Goal: Transaction & Acquisition: Download file/media

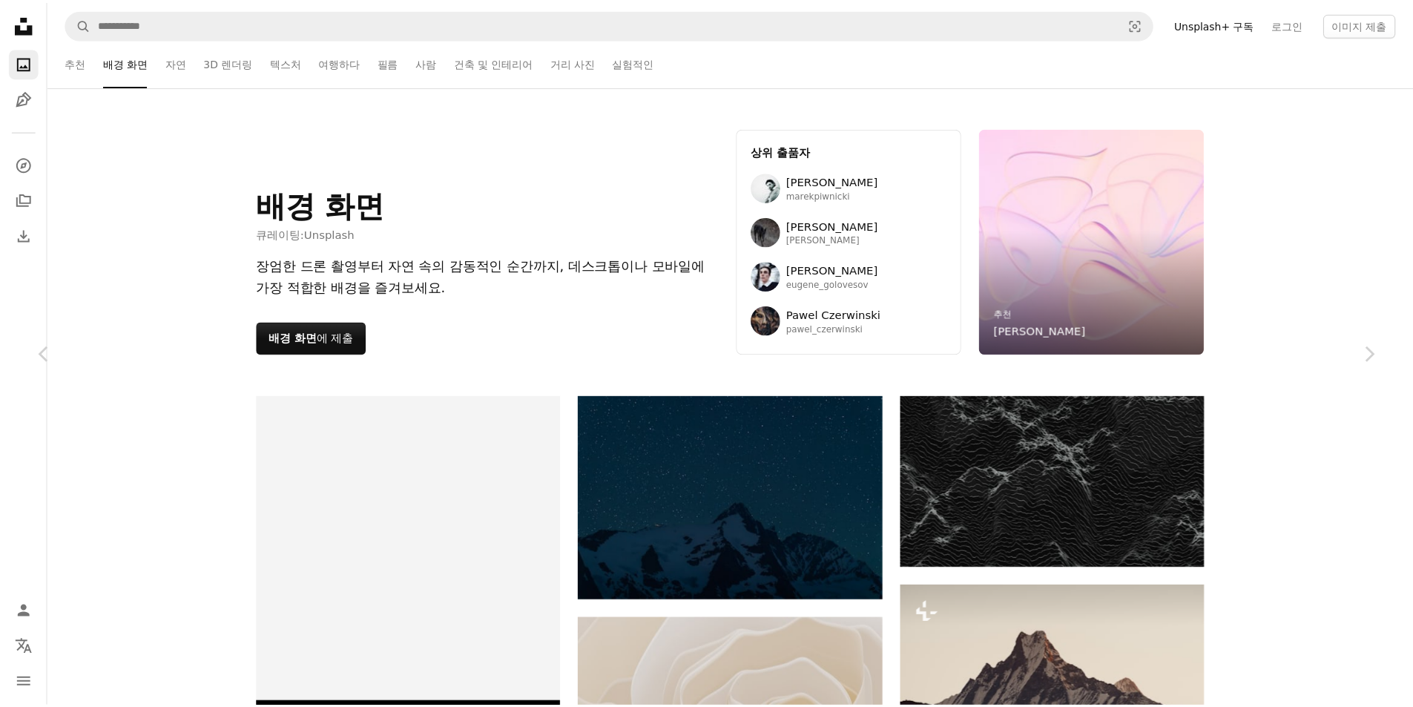
scroll to position [46062, 0]
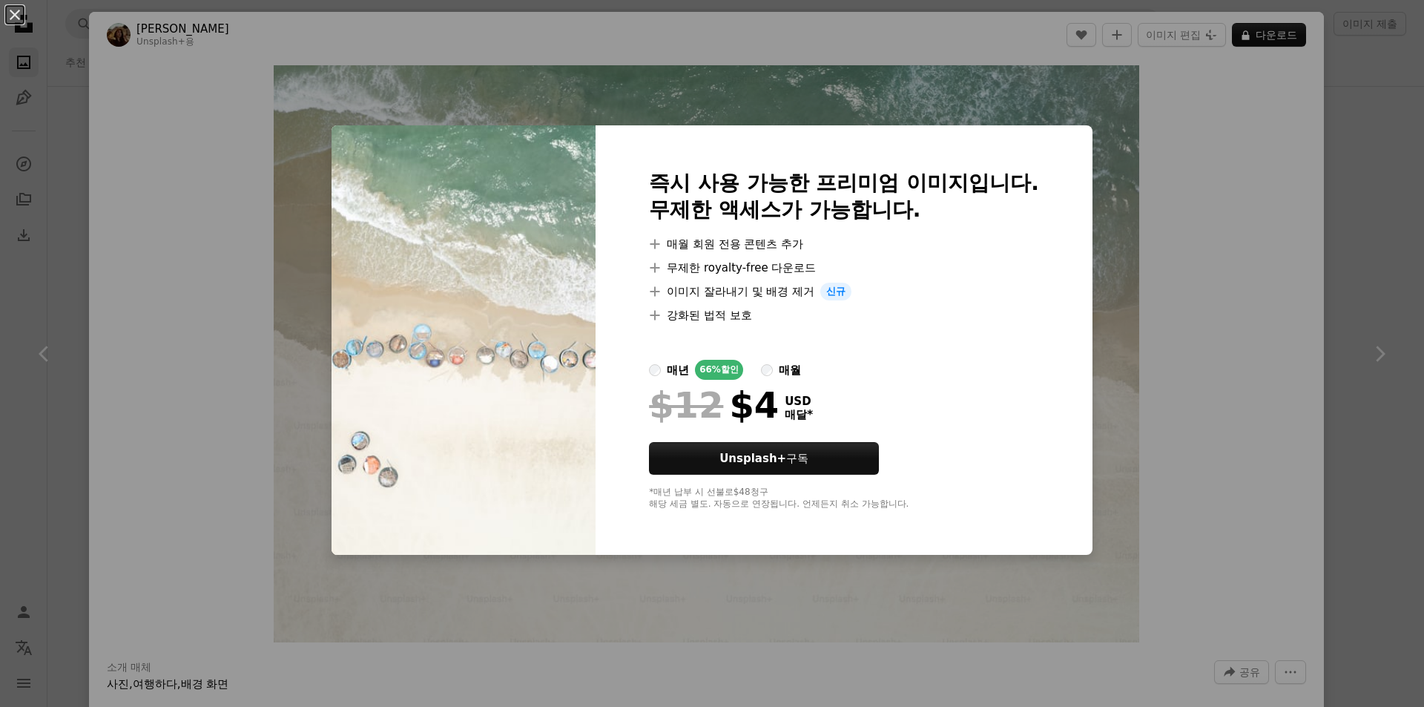
click at [1336, 343] on div "An X shape 즉시 사용 가능한 프리미엄 이미지입니다. 무제한 액세스가 가능합니다. A plus sign 매월 회원 전용 콘텐츠 추가 A…" at bounding box center [712, 353] width 1424 height 707
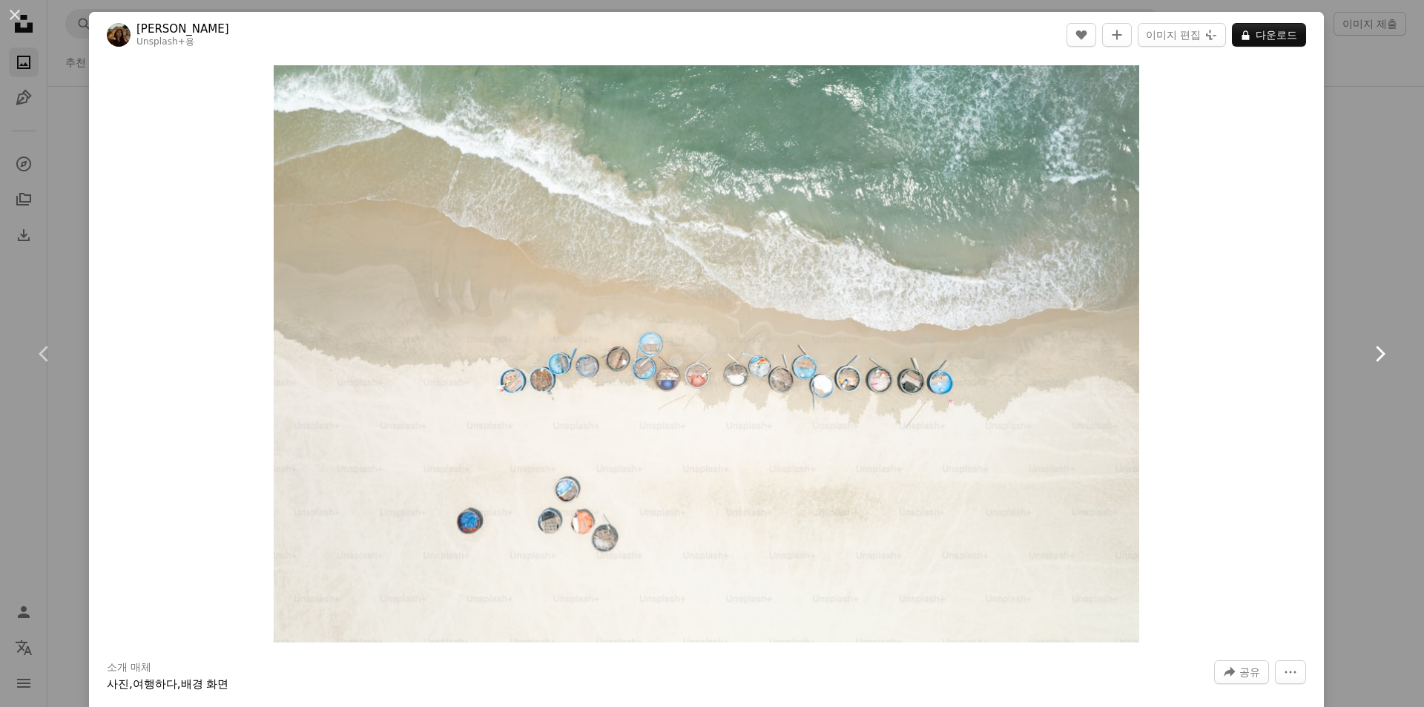
click at [1337, 343] on link "Chevron right" at bounding box center [1379, 354] width 89 height 142
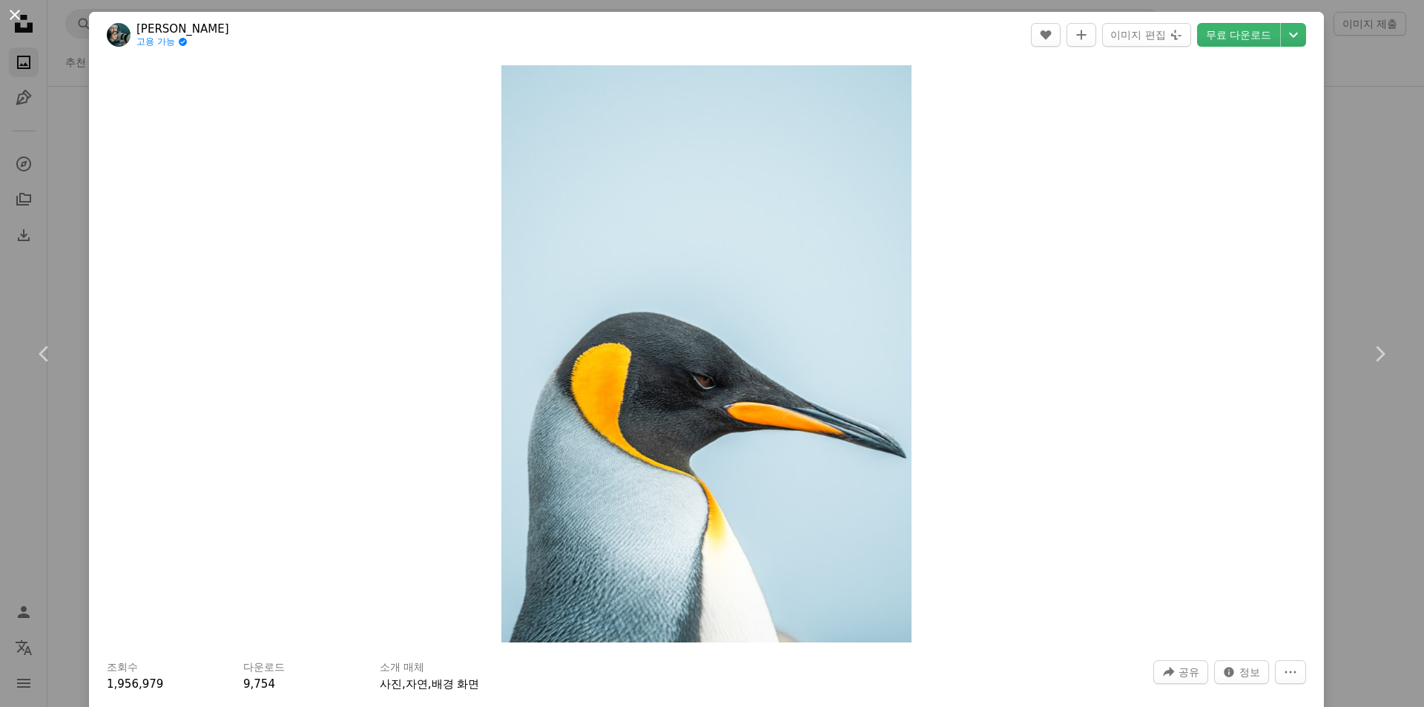
click at [7, 16] on button "An X shape" at bounding box center [15, 15] width 18 height 18
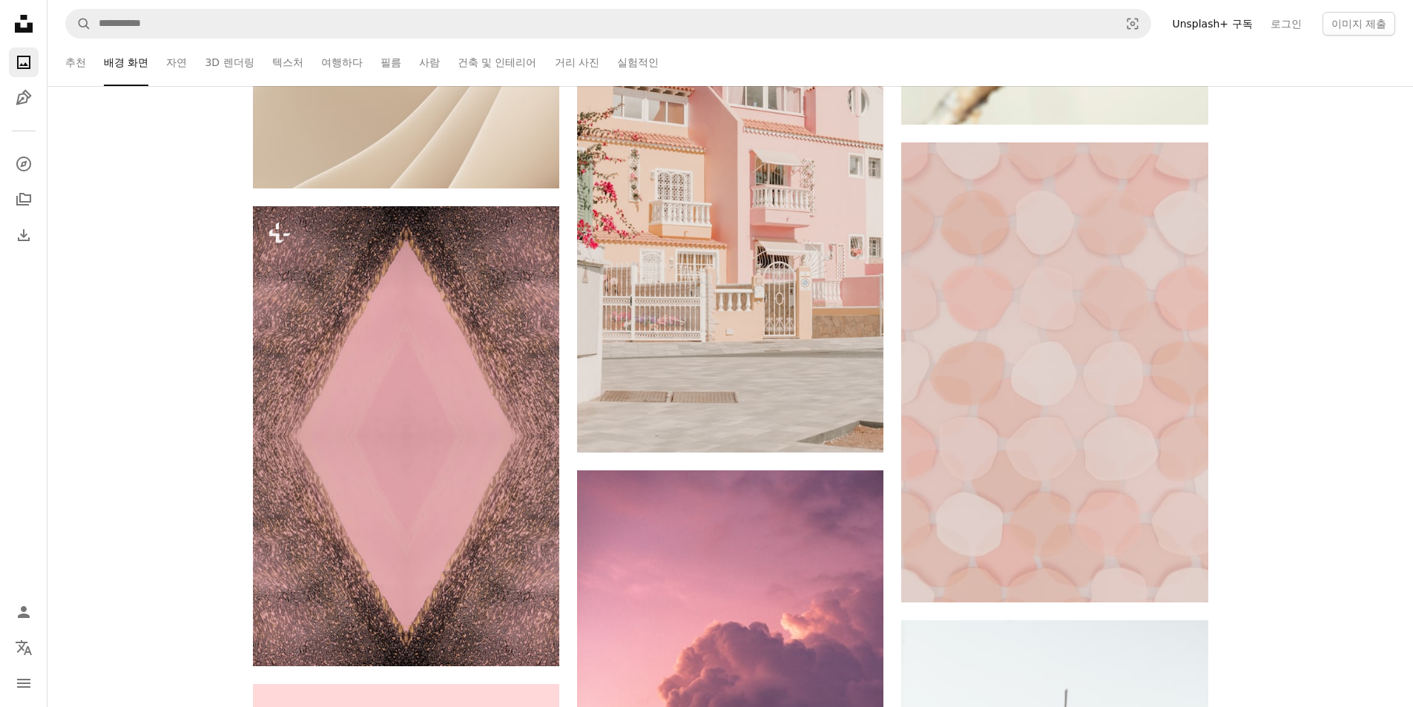
scroll to position [48065, 0]
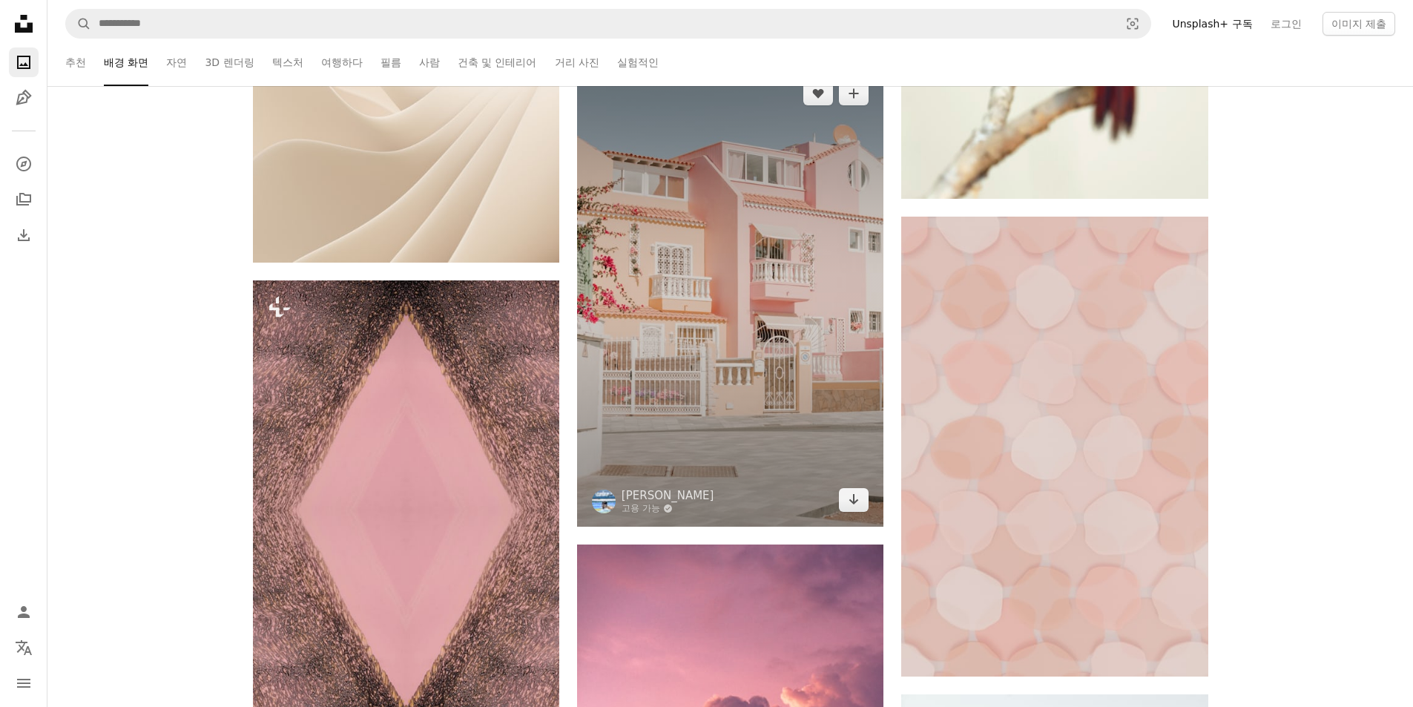
click at [783, 326] on img at bounding box center [730, 297] width 306 height 460
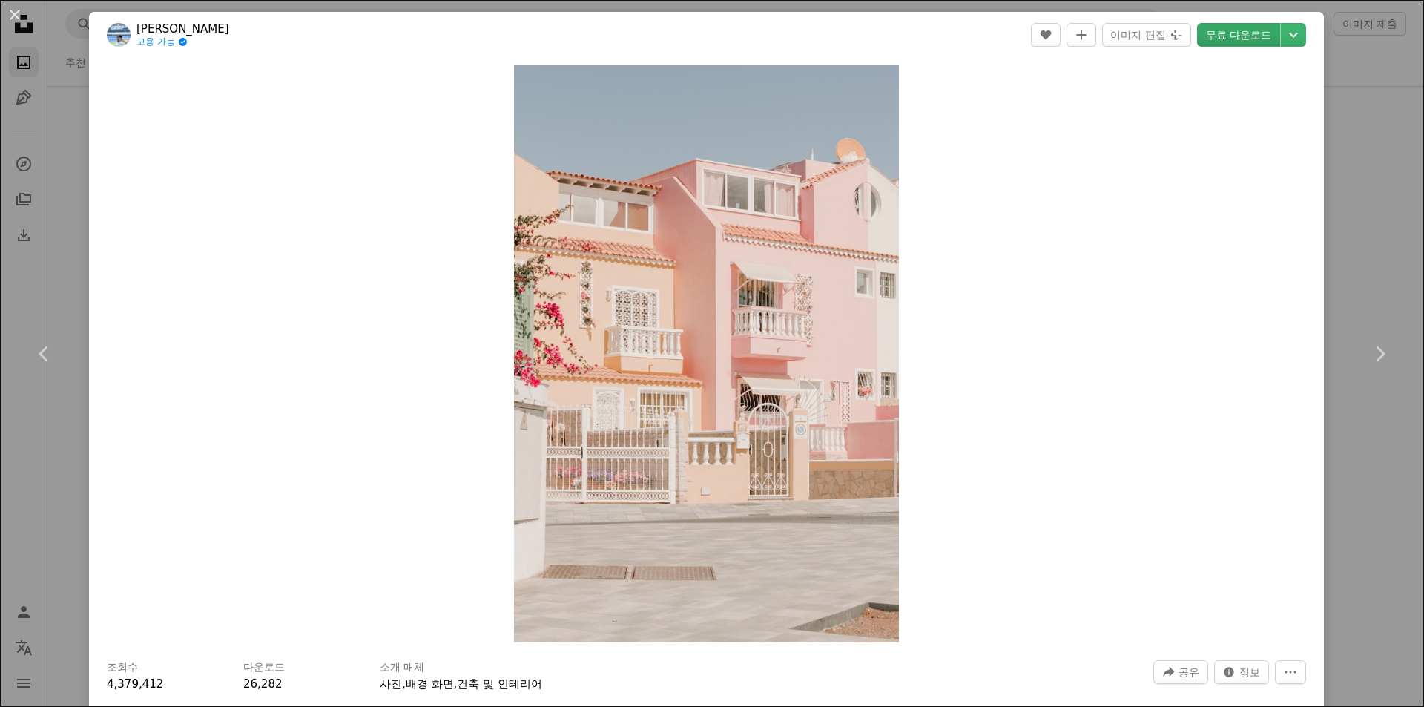
click at [1249, 35] on link "무료 다운로드" at bounding box center [1238, 35] width 83 height 24
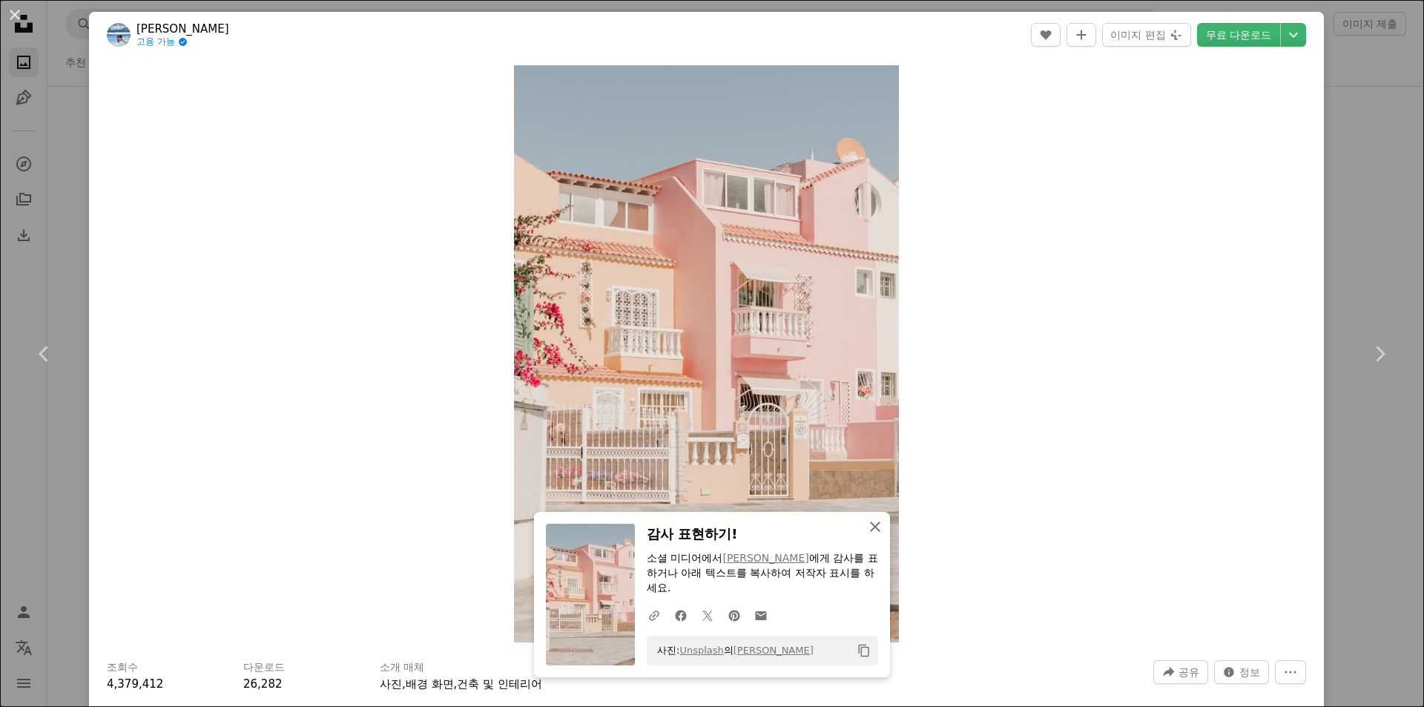
click at [870, 522] on icon "An X shape" at bounding box center [875, 527] width 18 height 18
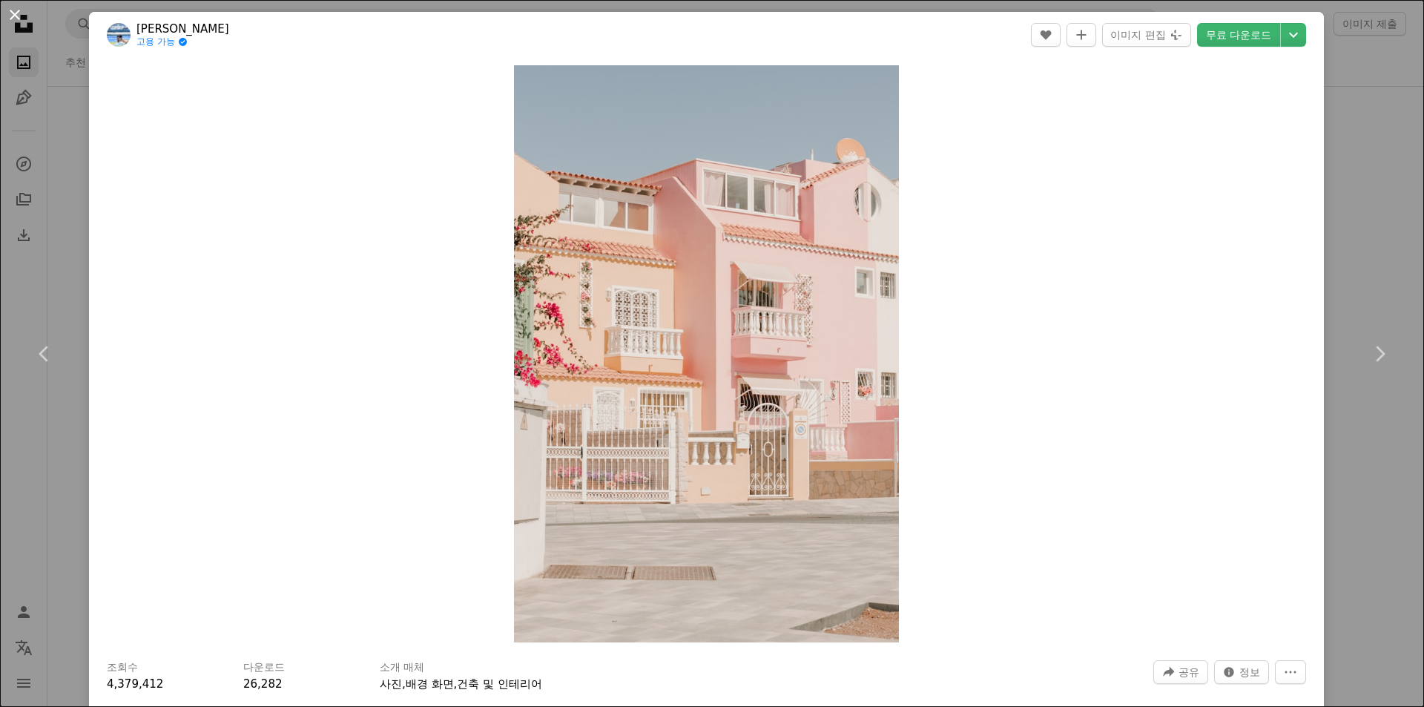
click at [16, 24] on button "An X shape" at bounding box center [15, 15] width 18 height 18
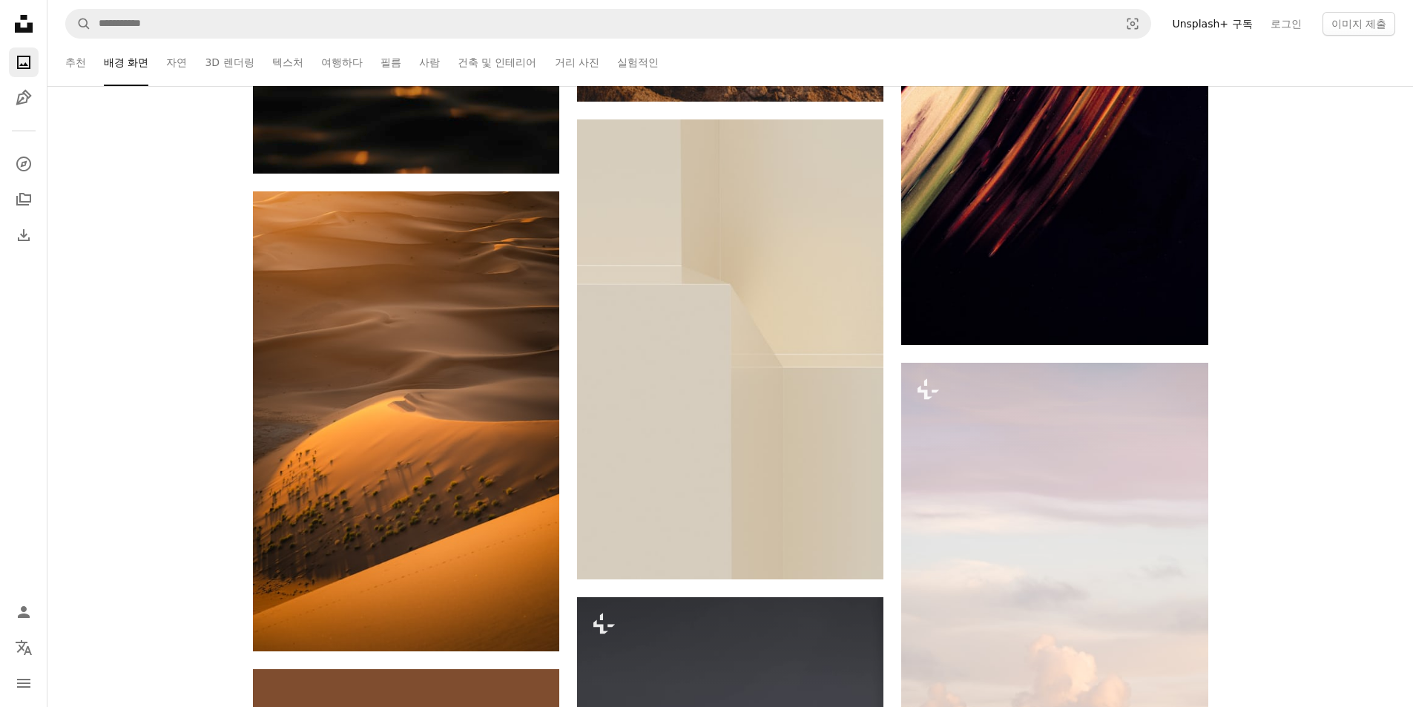
scroll to position [53480, 0]
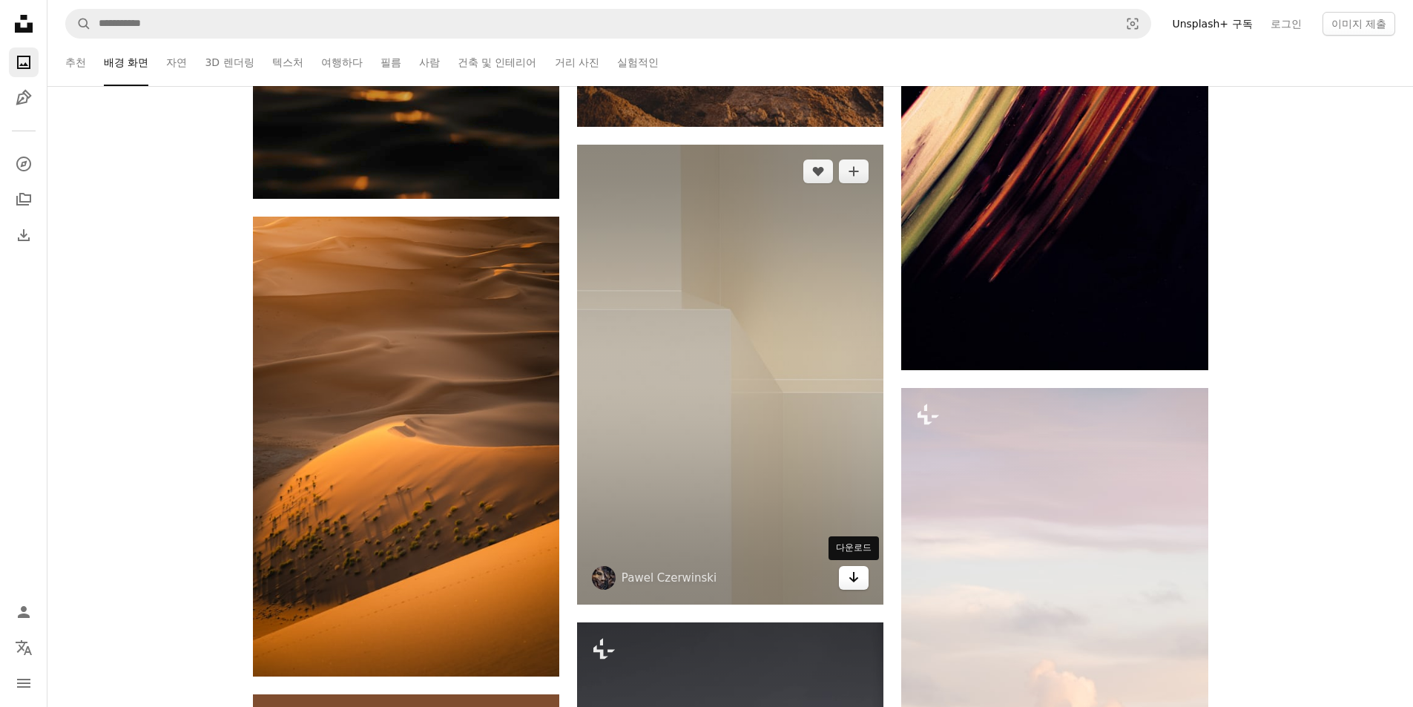
click at [860, 582] on icon "Arrow pointing down" at bounding box center [854, 577] width 12 height 18
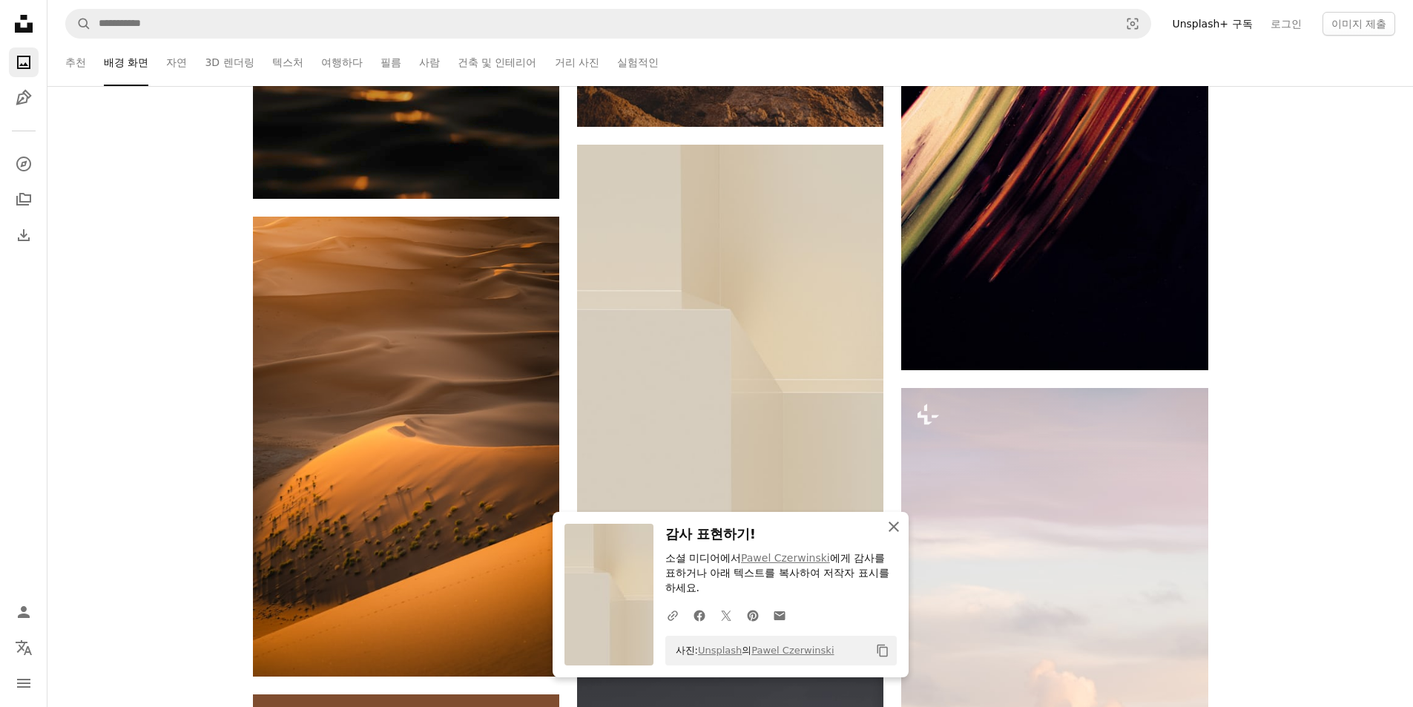
click at [890, 518] on icon "An X shape" at bounding box center [894, 527] width 18 height 18
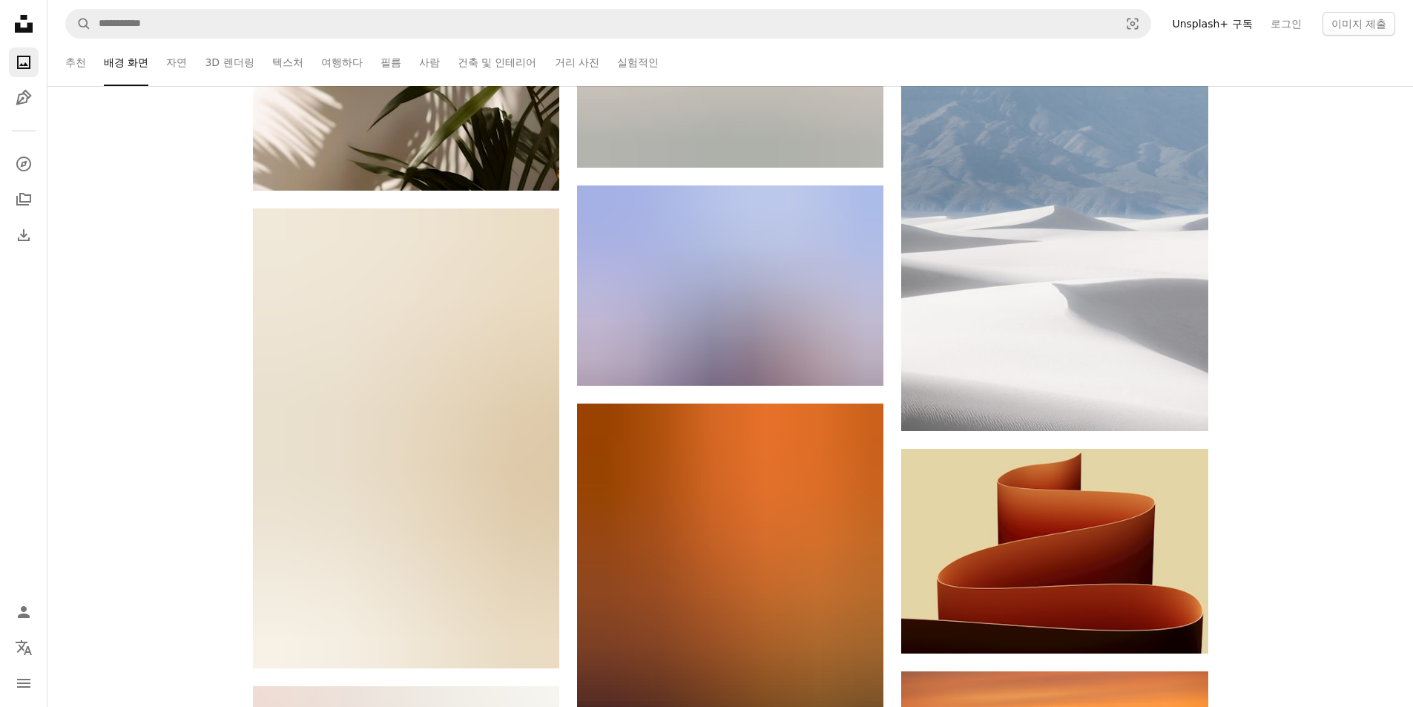
scroll to position [68018, 0]
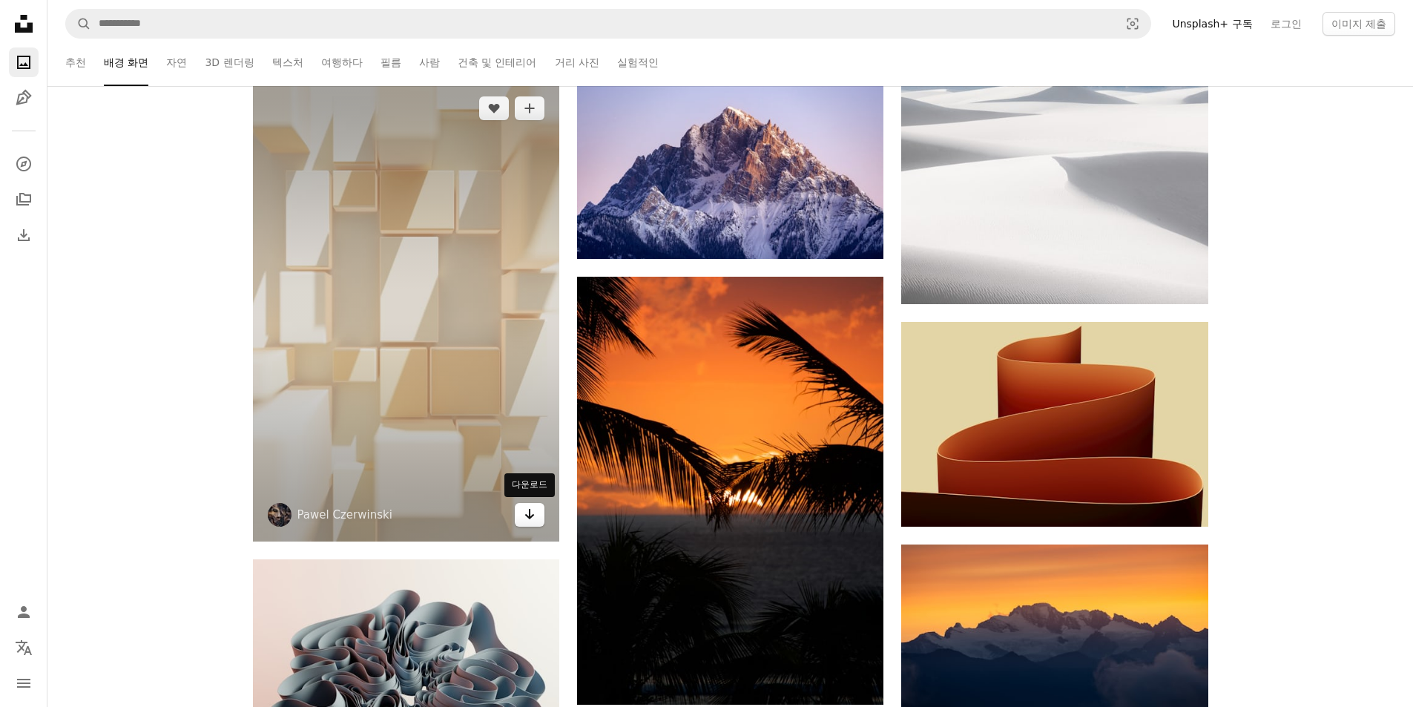
click at [527, 509] on icon "Arrow pointing down" at bounding box center [530, 514] width 12 height 18
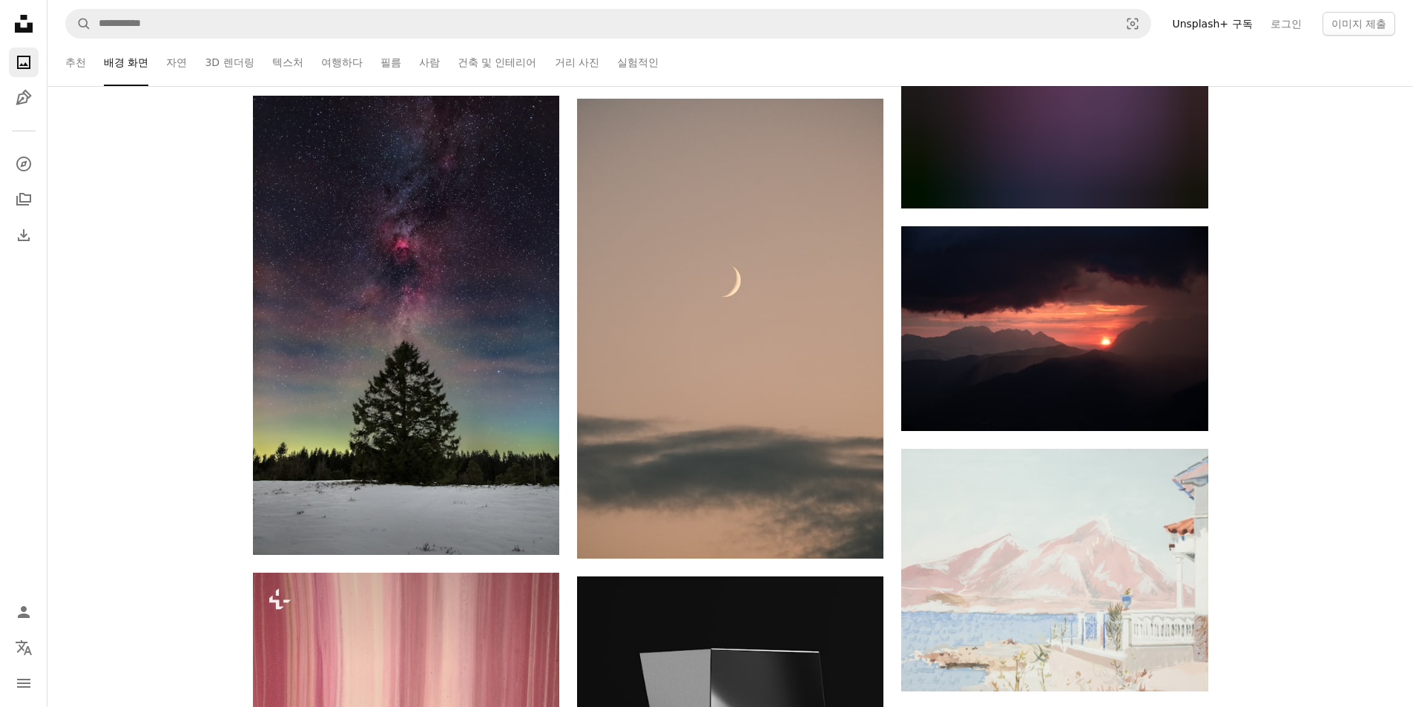
scroll to position [87526, 0]
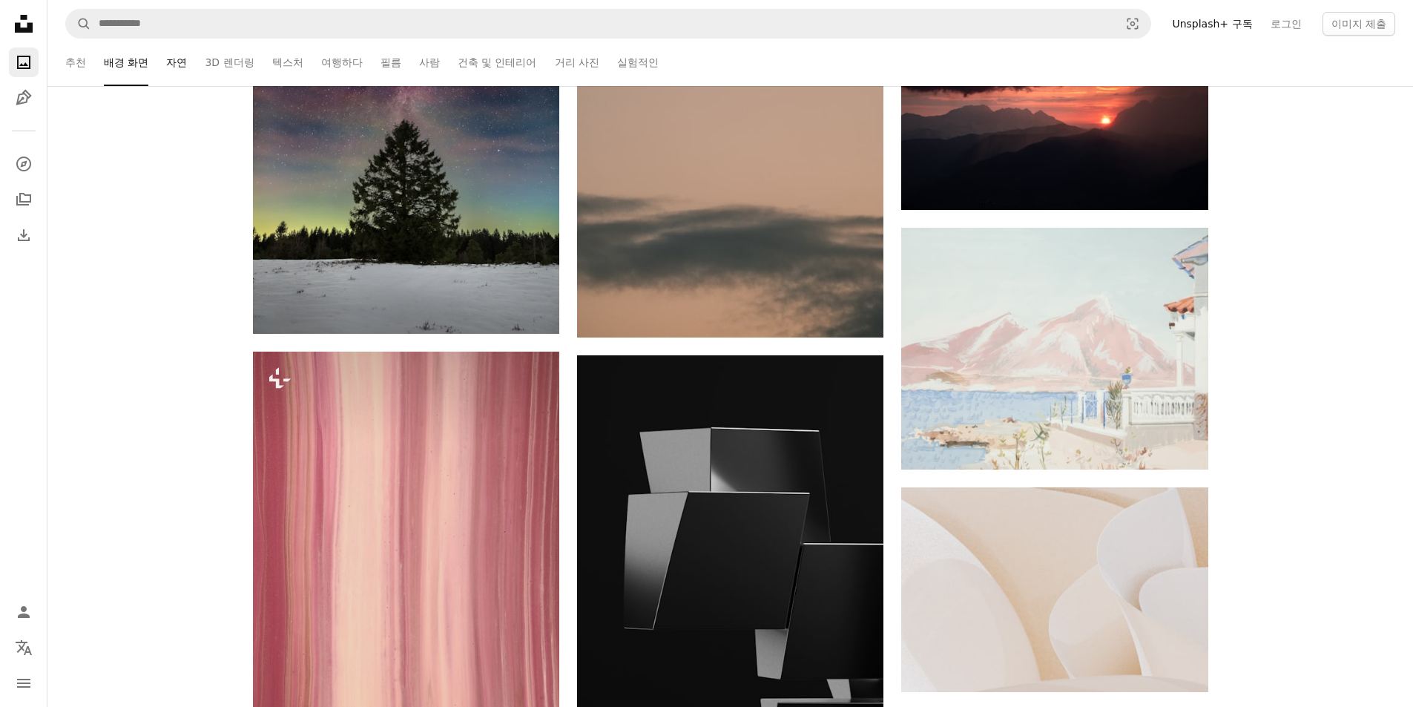
click at [191, 71] on ul "추천 배경 화면 자연 3D 렌더링 텍스처 여행하다 필름 사람 건축 및 인테리어 거리 사진 실험적인" at bounding box center [749, 62] width 1291 height 47
click at [168, 55] on link "자연" at bounding box center [176, 62] width 21 height 47
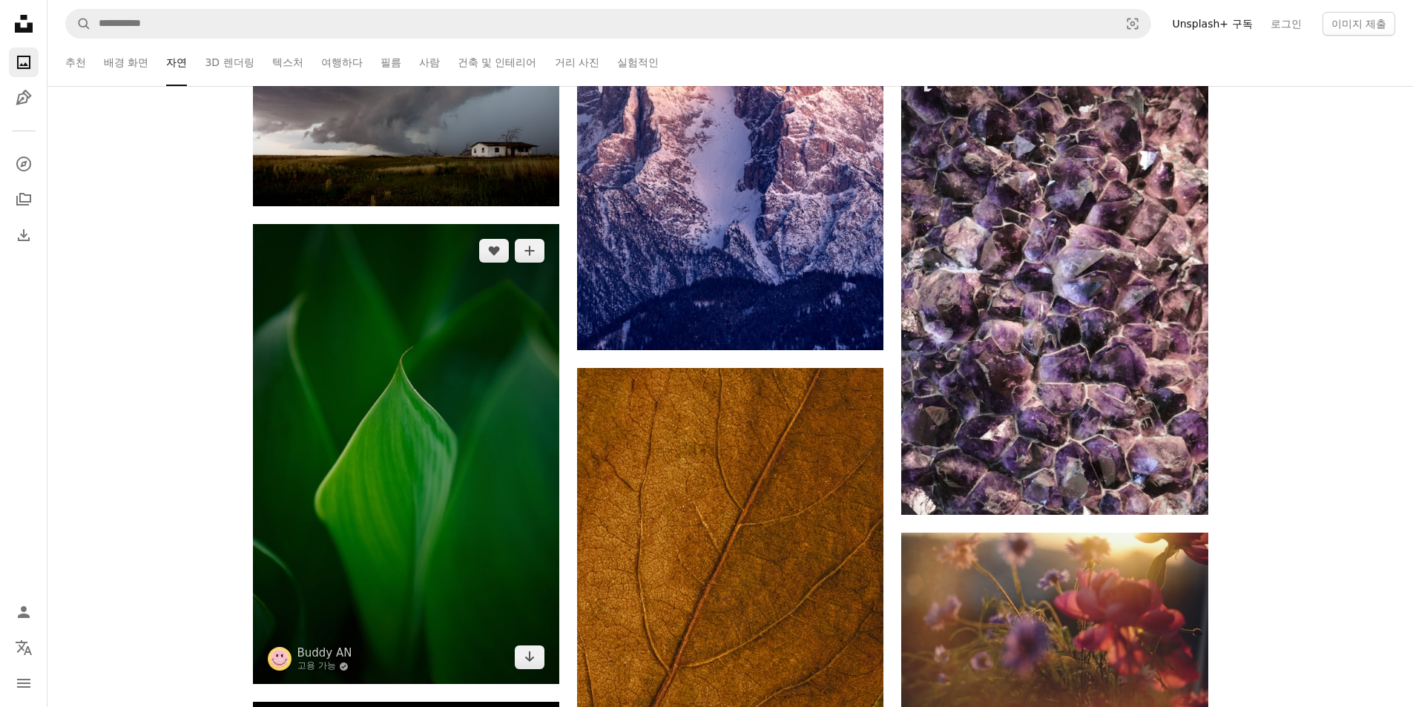
scroll to position [40722, 0]
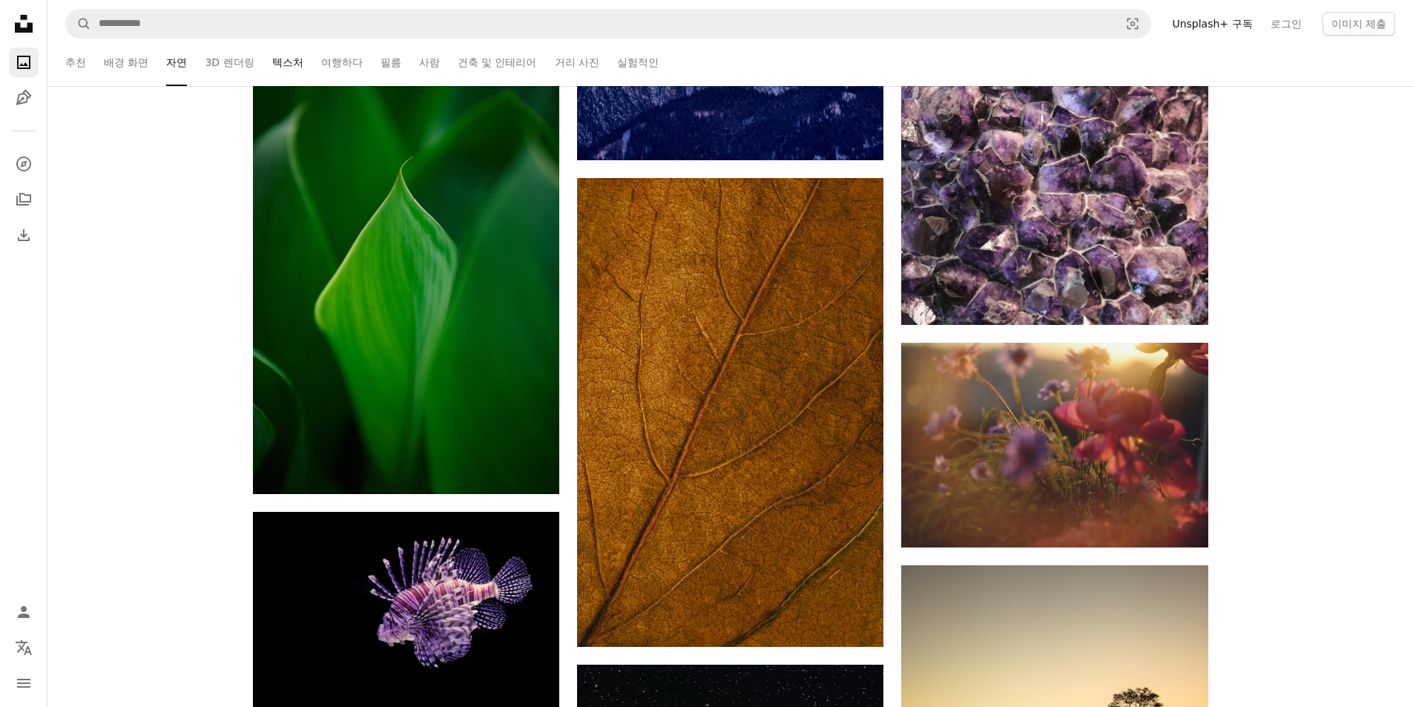
click at [285, 62] on link "텍스처" at bounding box center [287, 62] width 31 height 47
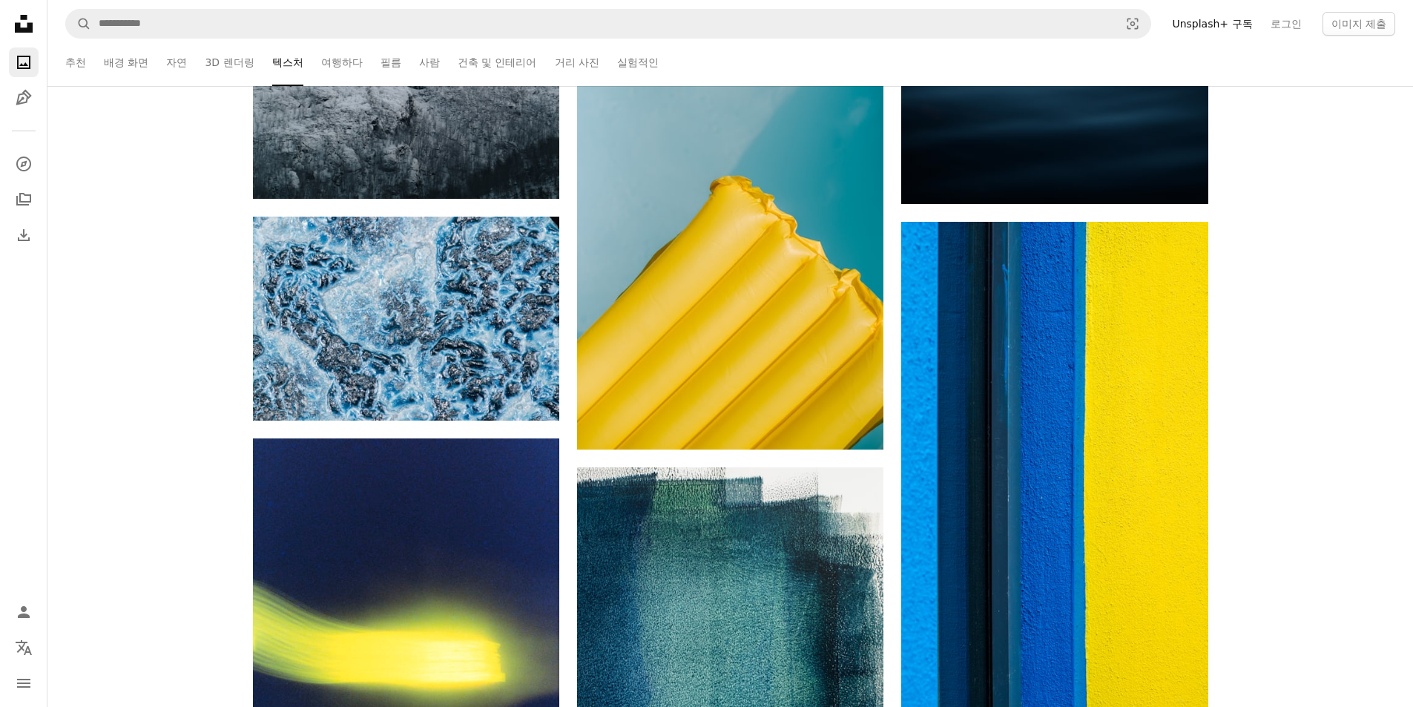
scroll to position [28112, 0]
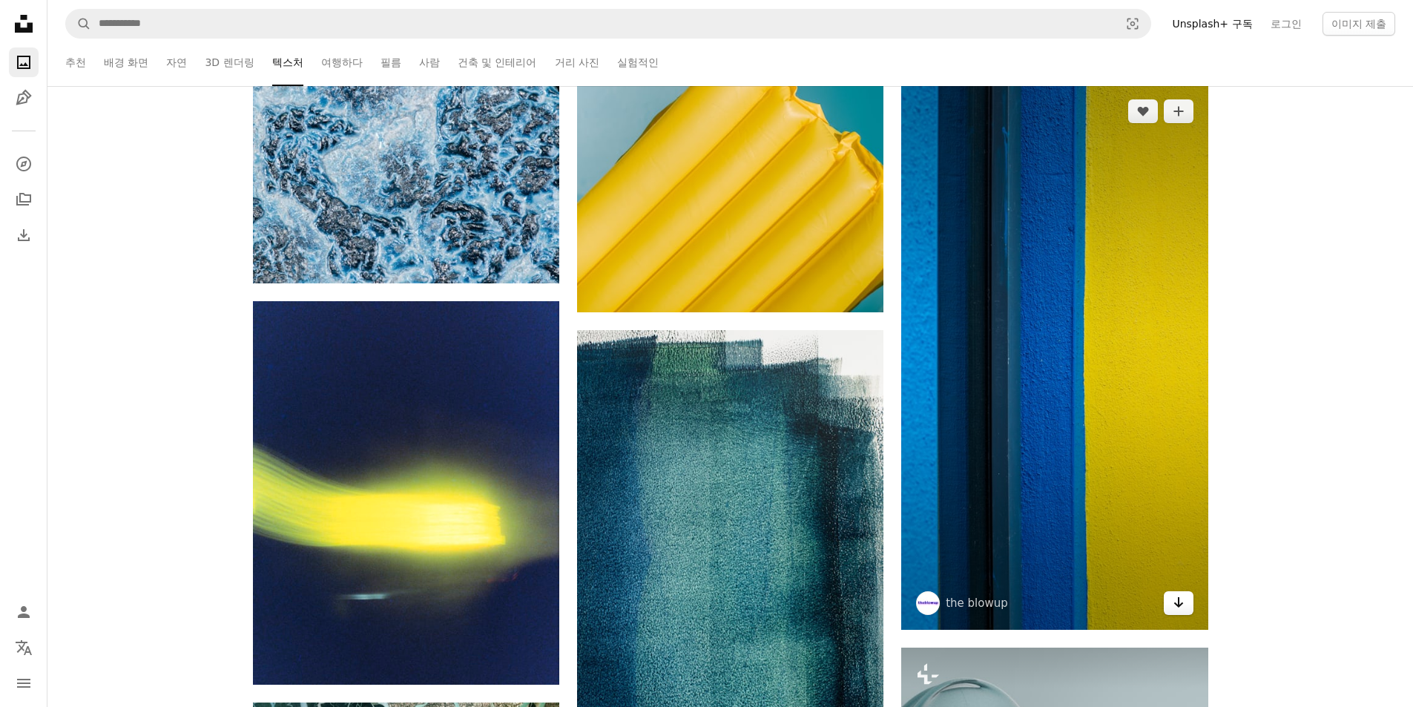
click at [1167, 598] on link "Arrow pointing down" at bounding box center [1179, 603] width 30 height 24
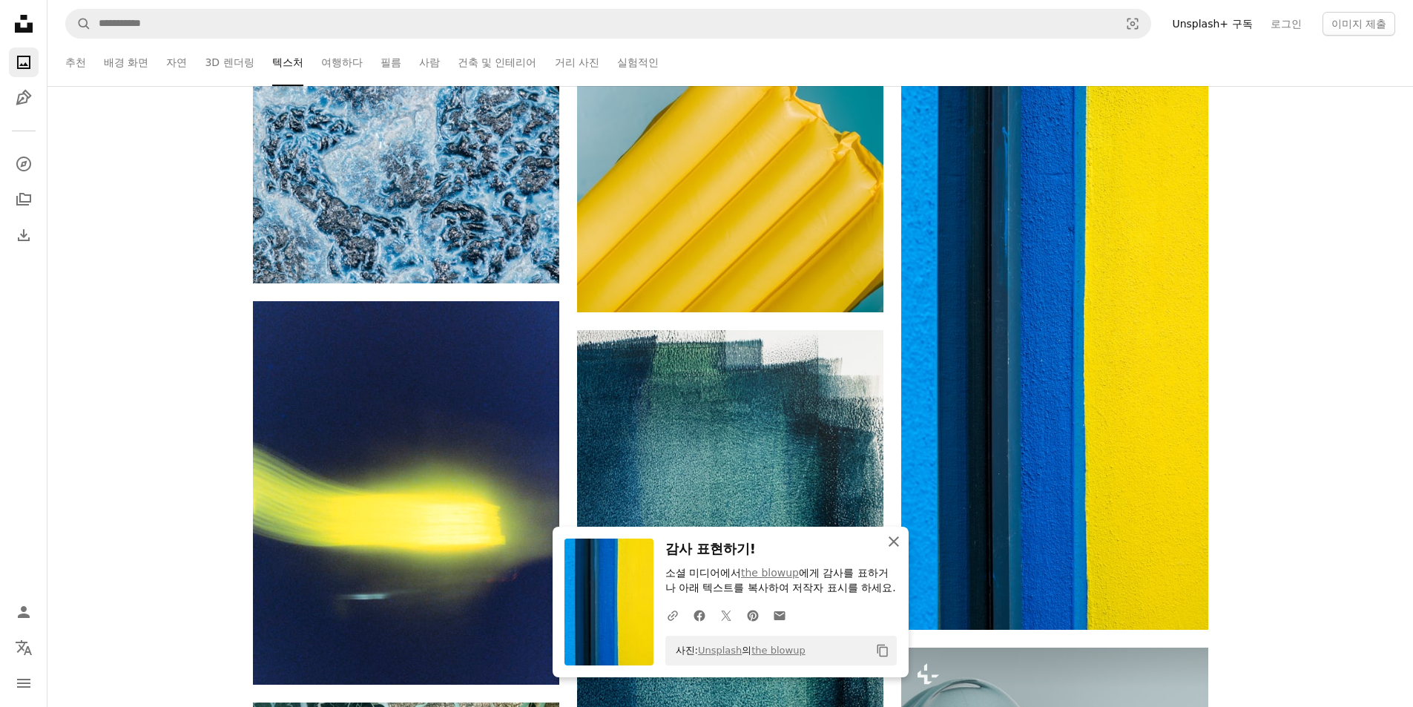
click at [903, 527] on button "An X shape 닫기" at bounding box center [894, 542] width 30 height 30
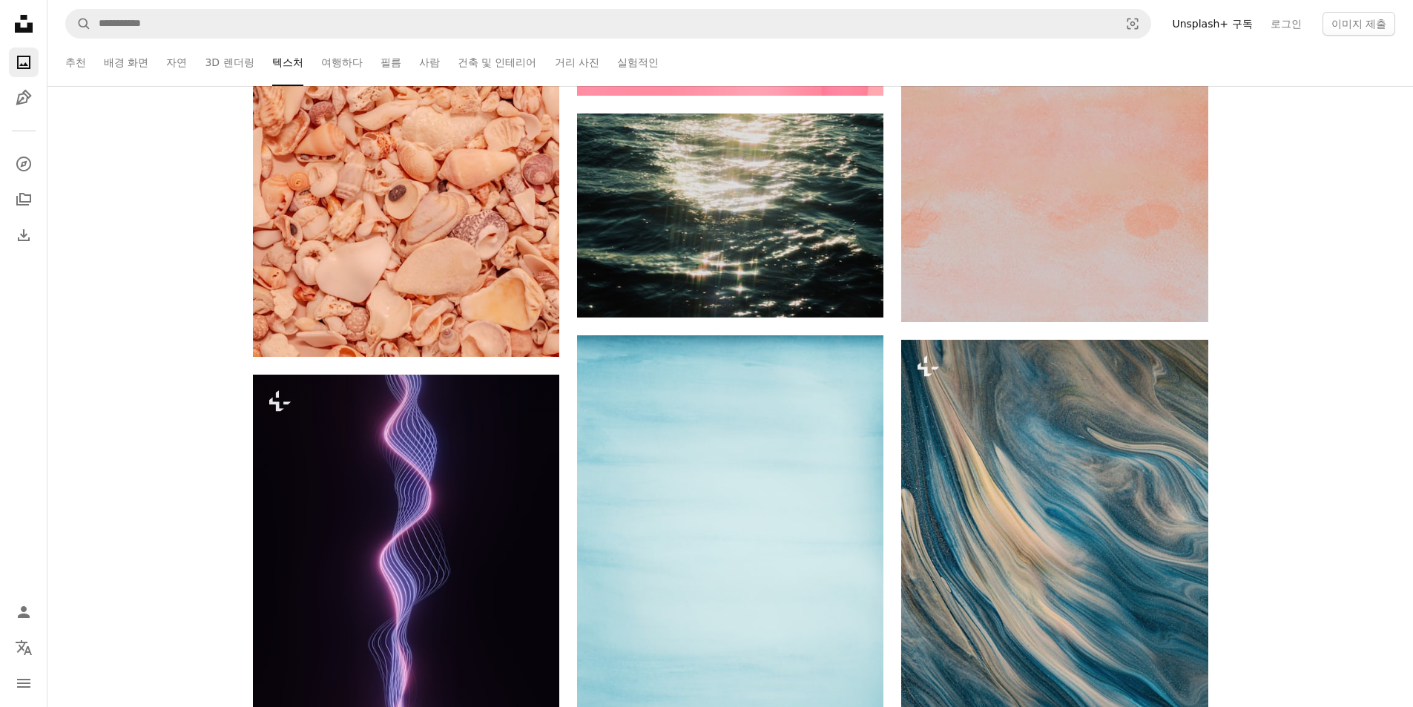
scroll to position [40203, 0]
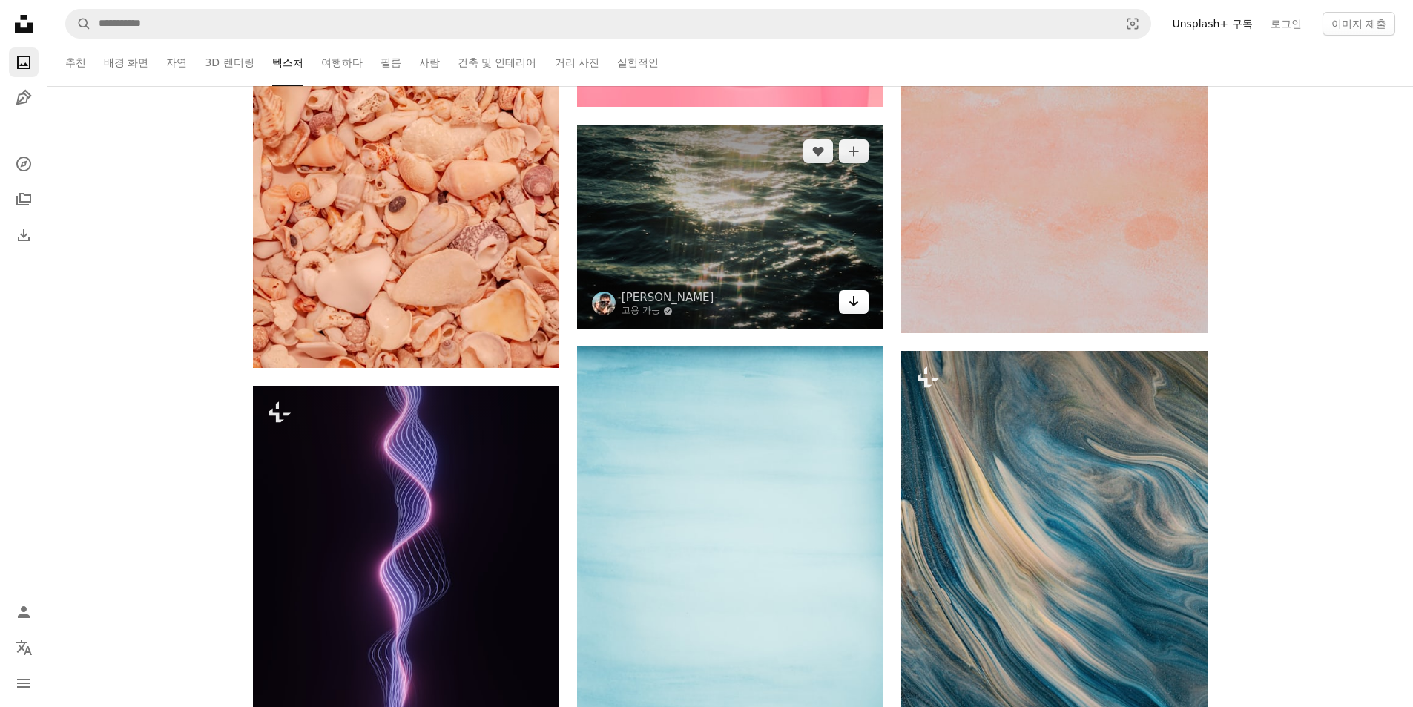
click at [849, 297] on icon "Arrow pointing down" at bounding box center [854, 301] width 12 height 18
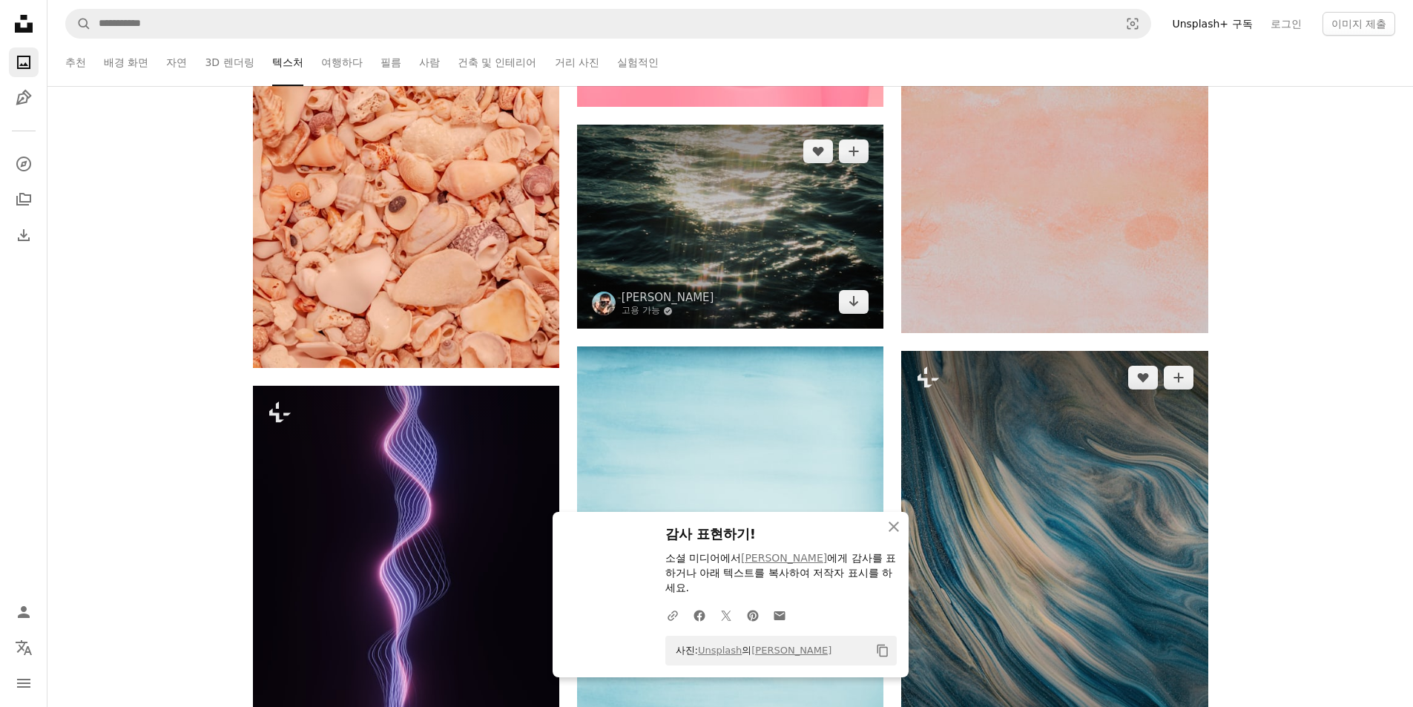
scroll to position [40425, 0]
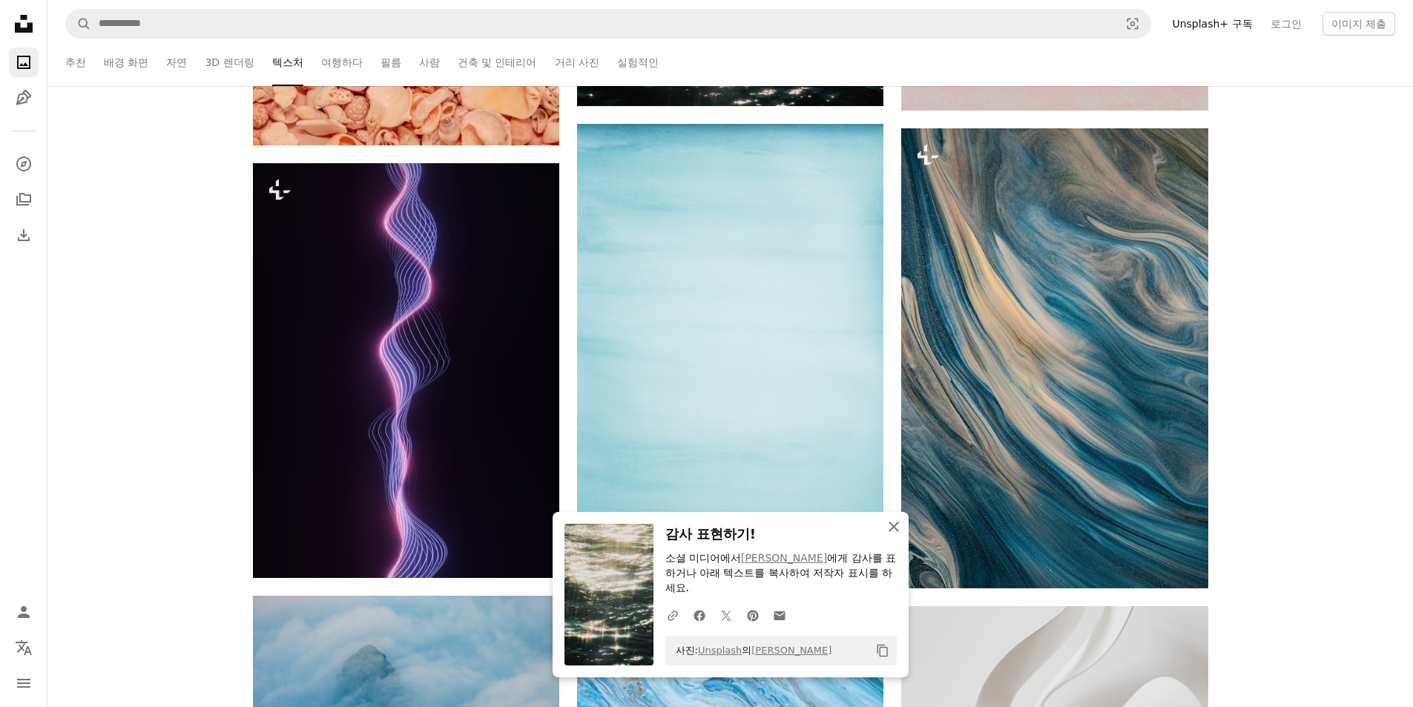
click at [894, 526] on icon "button" at bounding box center [894, 526] width 10 height 10
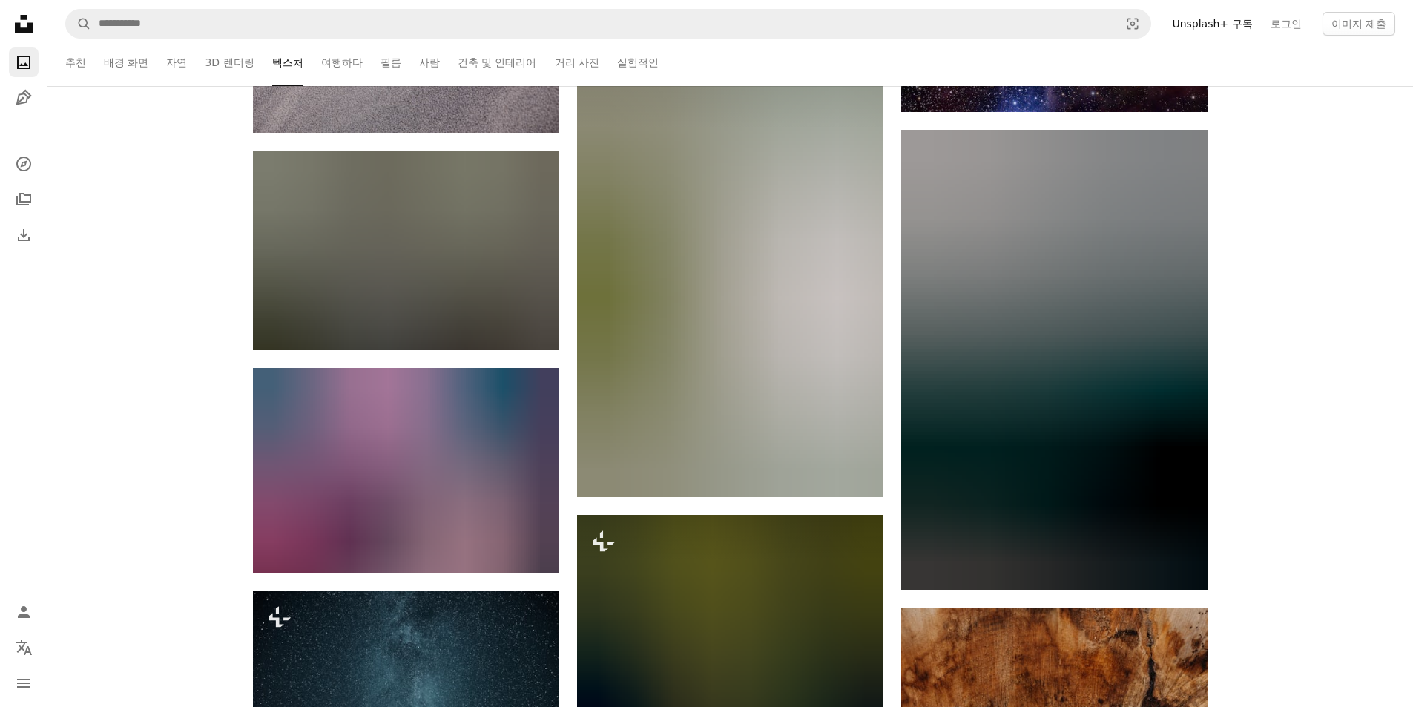
scroll to position [56298, 0]
